Goal: Task Accomplishment & Management: Manage account settings

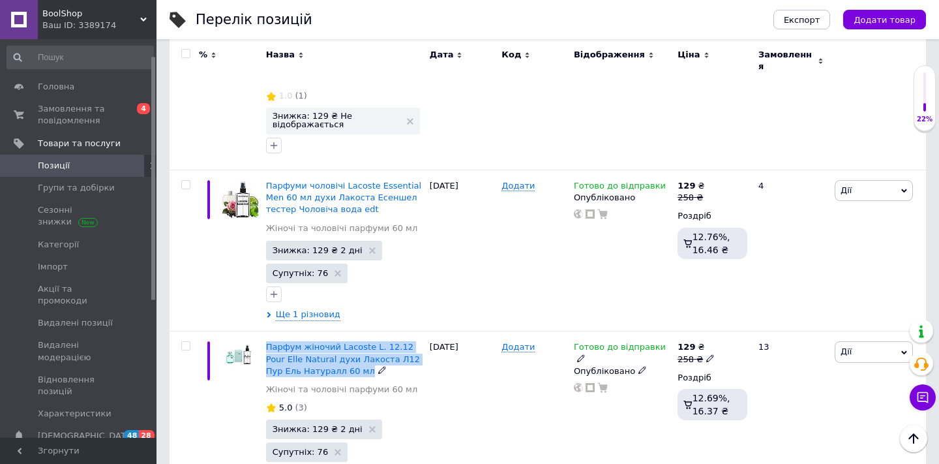
scroll to position [0, 10]
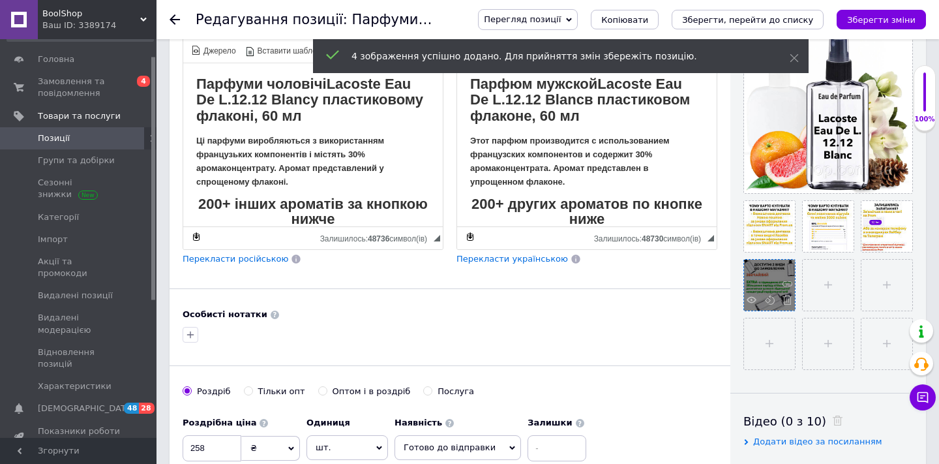
scroll to position [299, 0]
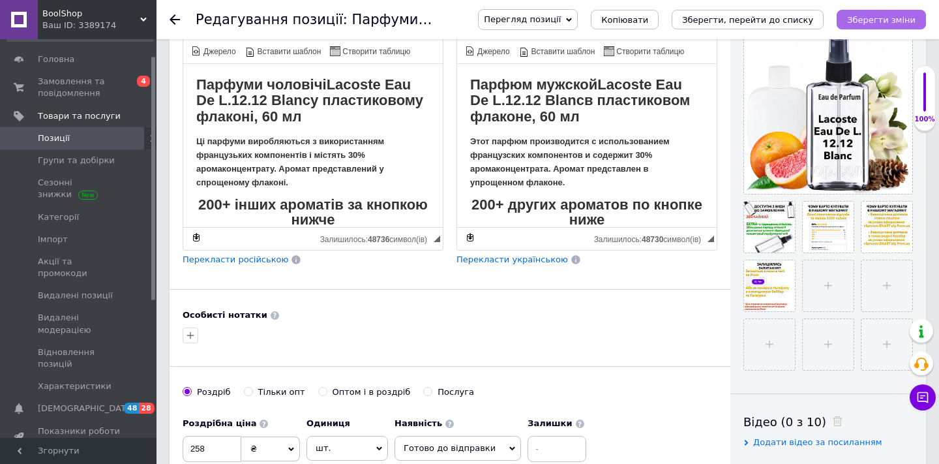
click at [881, 19] on icon "Зберегти зміни" at bounding box center [881, 20] width 68 height 10
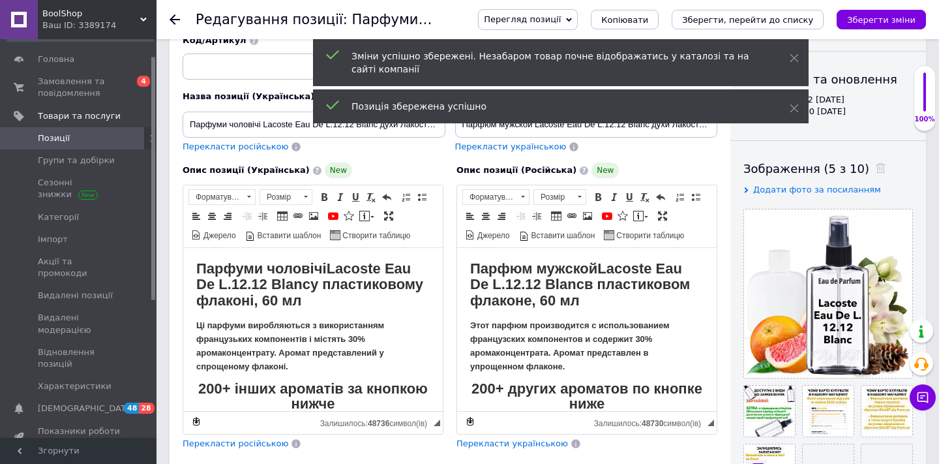
scroll to position [91, 0]
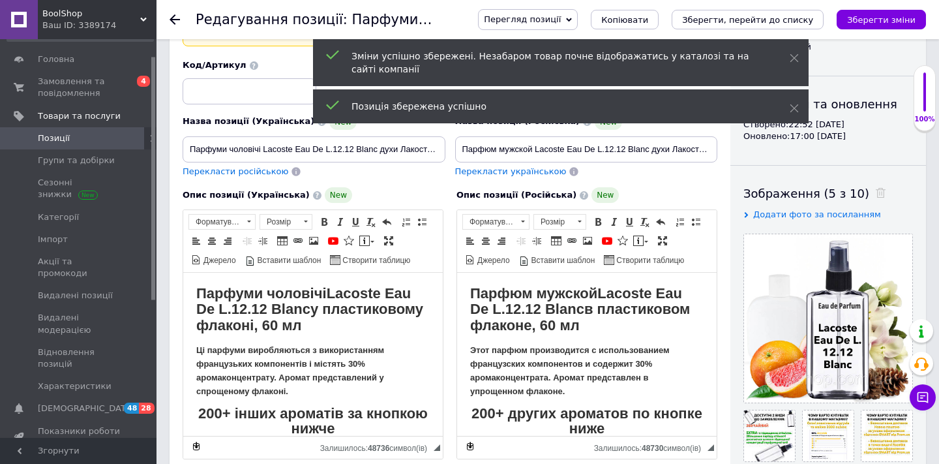
click at [175, 16] on icon at bounding box center [175, 19] width 10 height 10
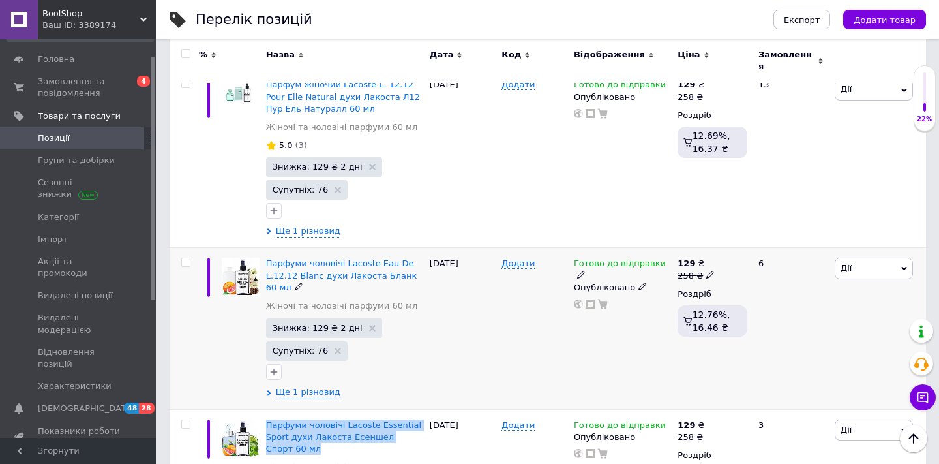
scroll to position [8659, 0]
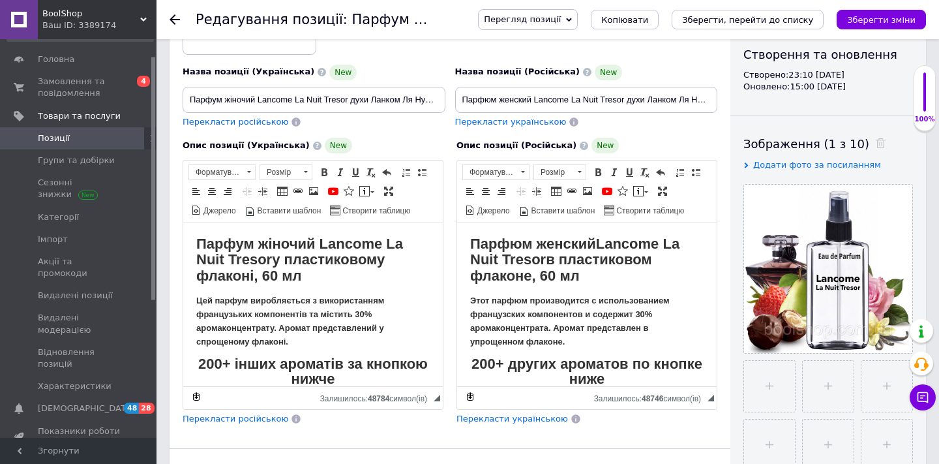
scroll to position [187, 0]
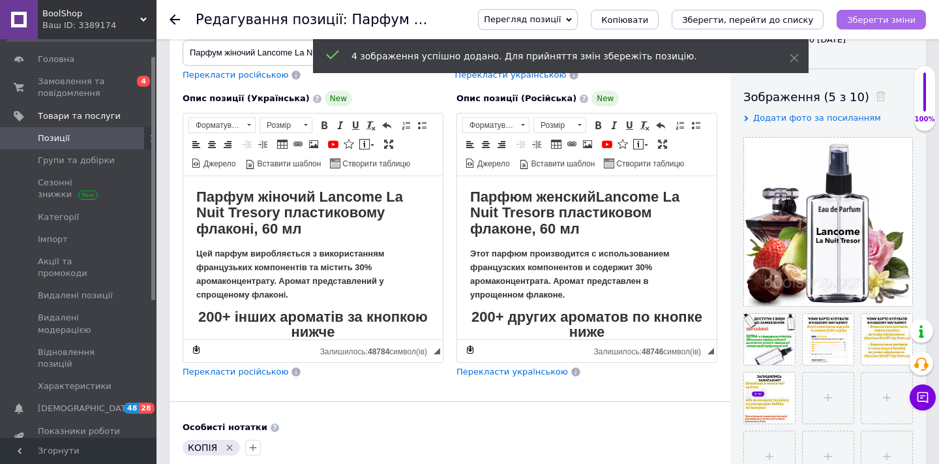
click at [878, 17] on icon "Зберегти зміни" at bounding box center [881, 20] width 68 height 10
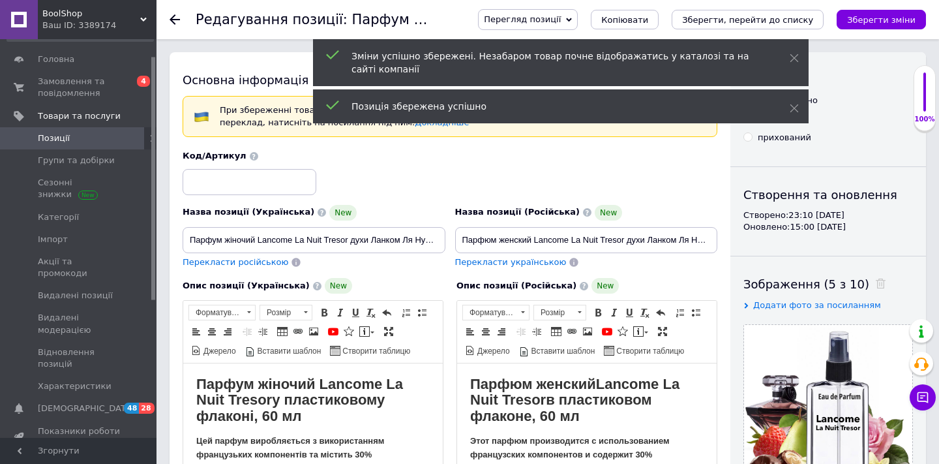
scroll to position [0, 0]
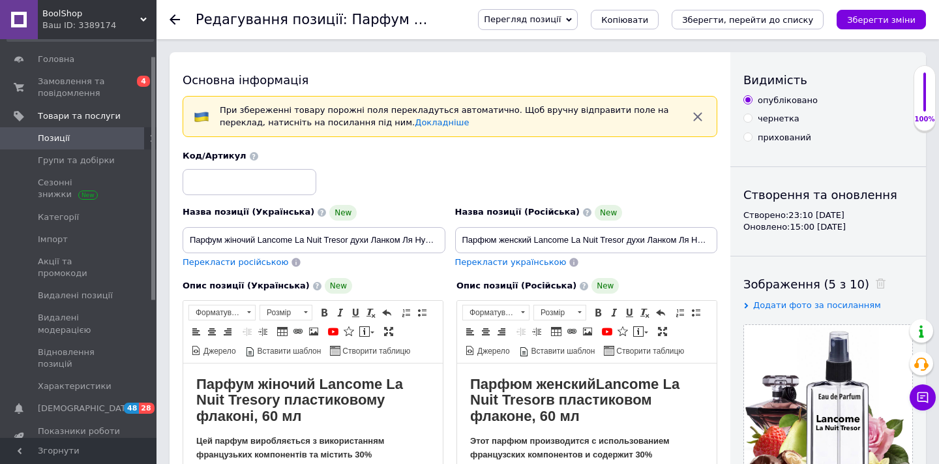
click at [172, 17] on use at bounding box center [175, 19] width 10 height 10
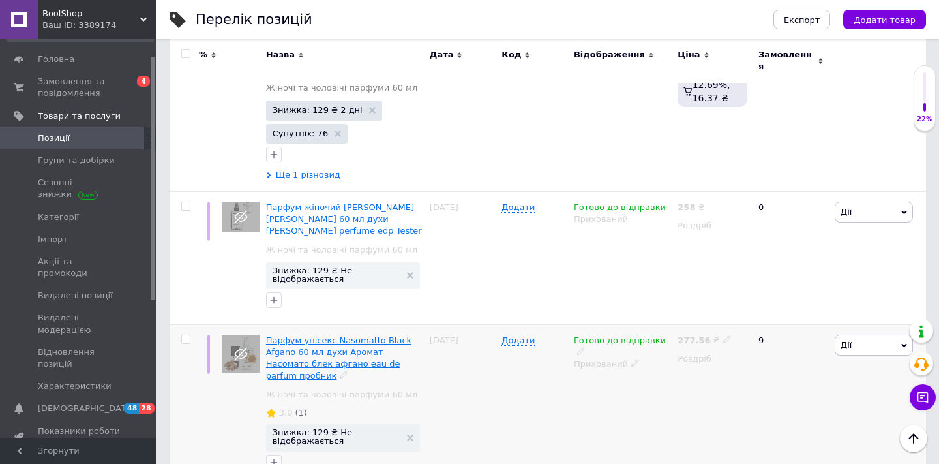
scroll to position [11697, 0]
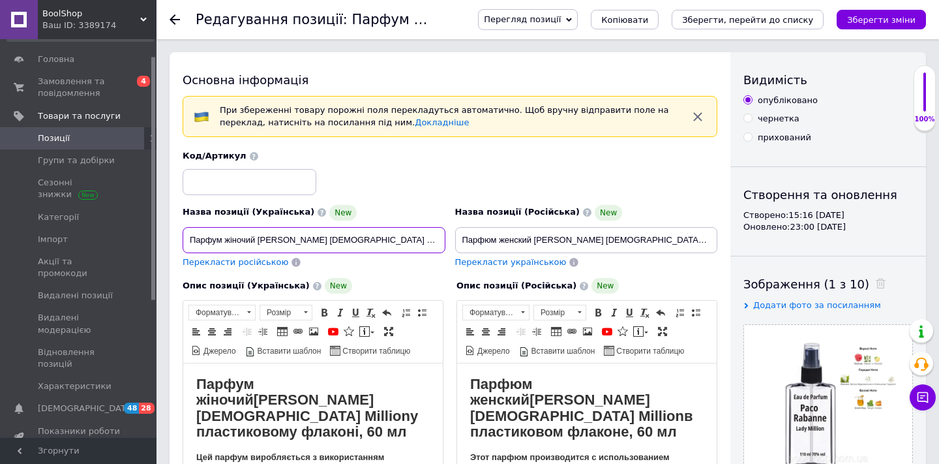
drag, startPoint x: 359, startPoint y: 243, endPoint x: 319, endPoint y: 237, distance: 41.0
click at [319, 237] on input "Парфум жіночий [PERSON_NAME] [DEMOGRAPHIC_DATA] Million духи [PERSON_NAME] Леді…" at bounding box center [314, 240] width 263 height 26
click at [362, 243] on input "Парфум жіночий [PERSON_NAME] [DEMOGRAPHIC_DATA] Million духи [PERSON_NAME] Леді…" at bounding box center [314, 240] width 263 height 26
drag, startPoint x: 361, startPoint y: 239, endPoint x: 260, endPoint y: 238, distance: 101.8
click at [260, 238] on input "Парфум жіночий [PERSON_NAME] [DEMOGRAPHIC_DATA] Million духи [PERSON_NAME] Леді…" at bounding box center [314, 240] width 263 height 26
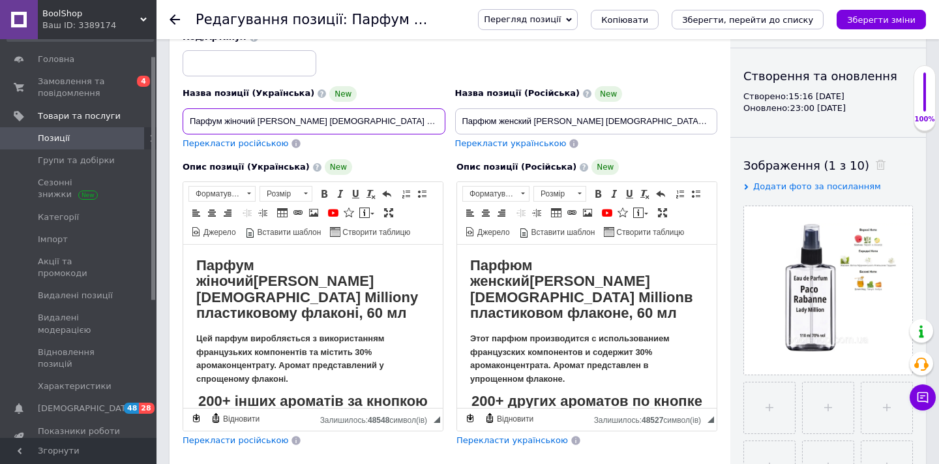
scroll to position [140, 0]
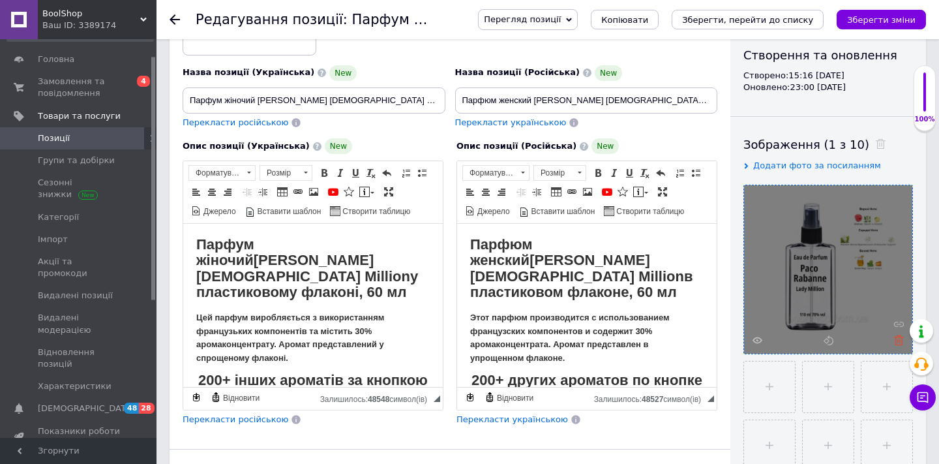
click at [900, 335] on icon at bounding box center [899, 340] width 10 height 10
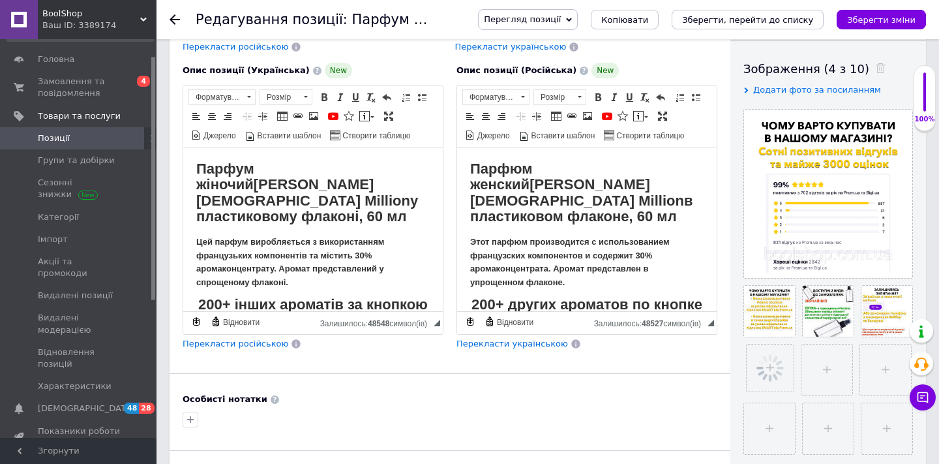
scroll to position [234, 0]
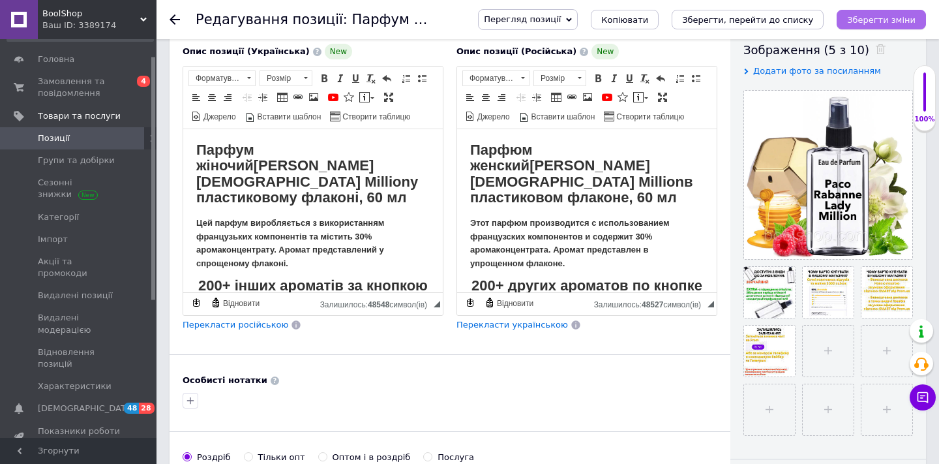
click at [900, 20] on icon "Зберегти зміни" at bounding box center [881, 20] width 68 height 10
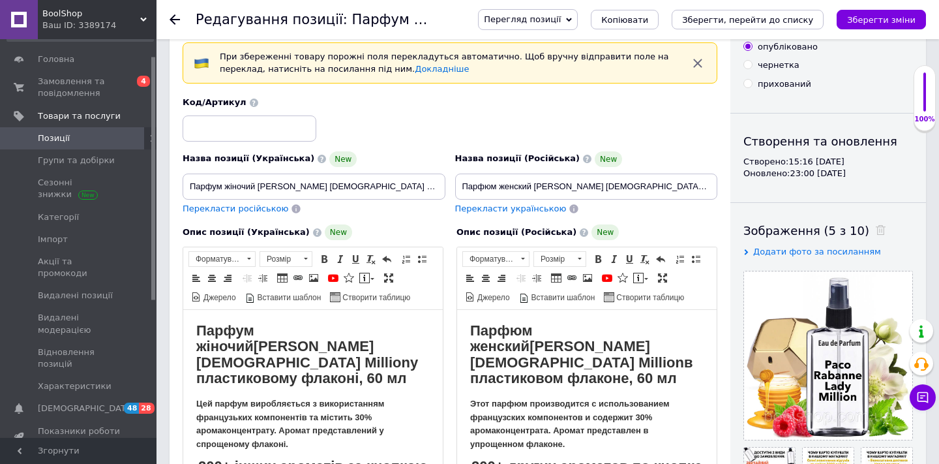
scroll to position [41, 0]
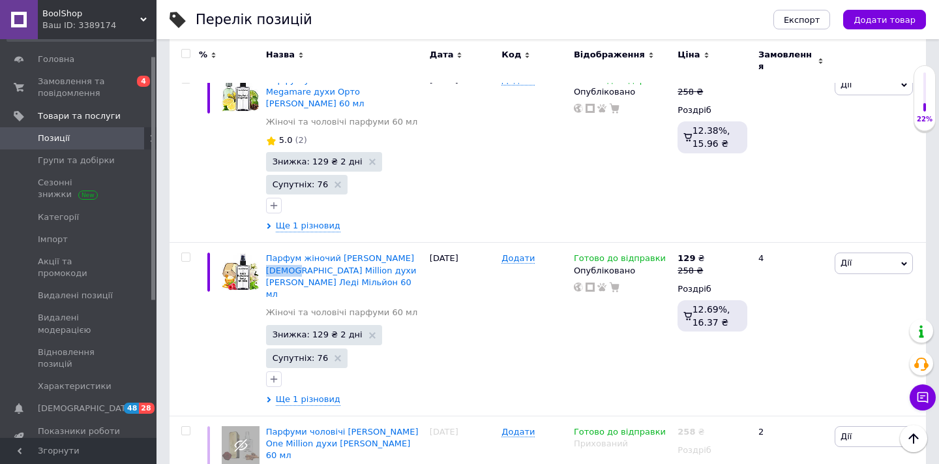
scroll to position [12127, 0]
